Goal: Information Seeking & Learning: Find specific fact

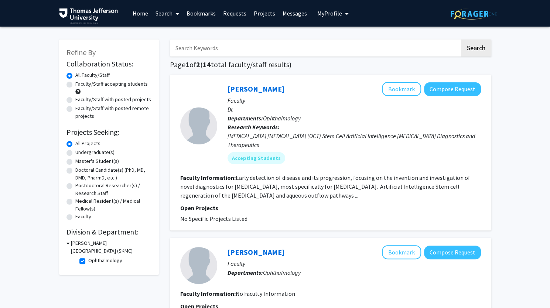
click at [81, 257] on fg-checkbox "Ophthalmology Ophthalmology" at bounding box center [114, 261] width 70 height 9
click at [88, 260] on label "Ophthalmology" at bounding box center [105, 261] width 34 height 8
click at [88, 260] on input "Ophthalmology" at bounding box center [90, 259] width 5 height 5
checkbox input "false"
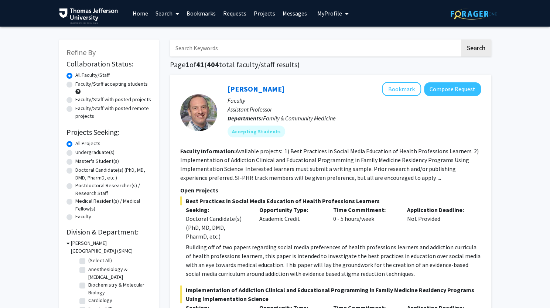
click at [215, 51] on input "Search Keywords" at bounding box center [315, 48] width 290 height 17
type input "[PERSON_NAME]"
click at [461, 40] on button "Search" at bounding box center [476, 48] width 30 height 17
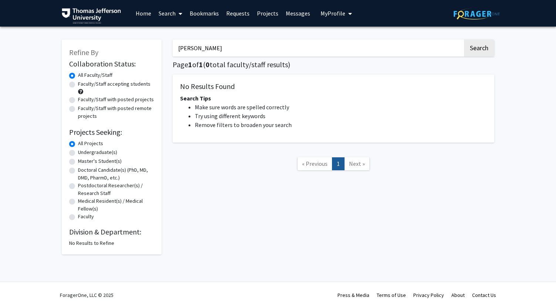
click at [215, 51] on input "[PERSON_NAME]" at bounding box center [318, 48] width 290 height 17
